Goal: Task Accomplishment & Management: Use online tool/utility

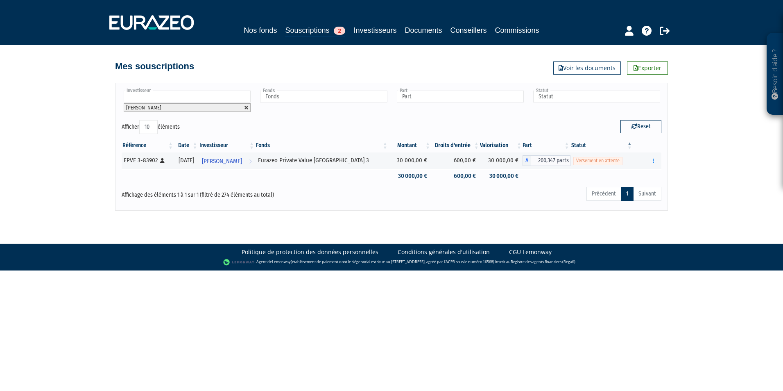
click at [249, 109] on link at bounding box center [246, 107] width 5 height 5
type input "Investisseur"
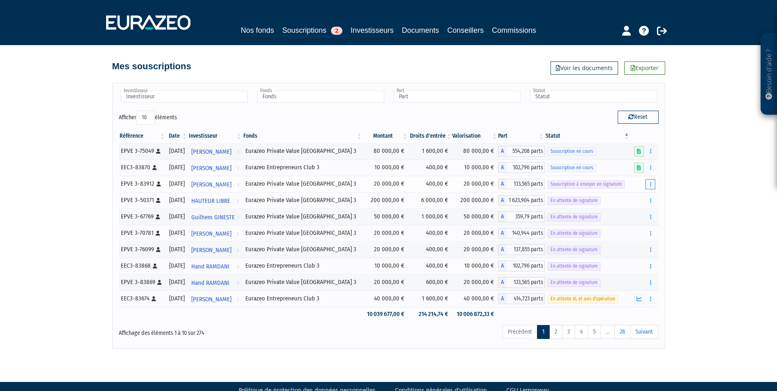
click at [646, 185] on button "button" at bounding box center [650, 184] width 10 height 10
click at [638, 198] on link "Envoyer à signer" at bounding box center [629, 199] width 47 height 14
